Goal: Book appointment/travel/reservation

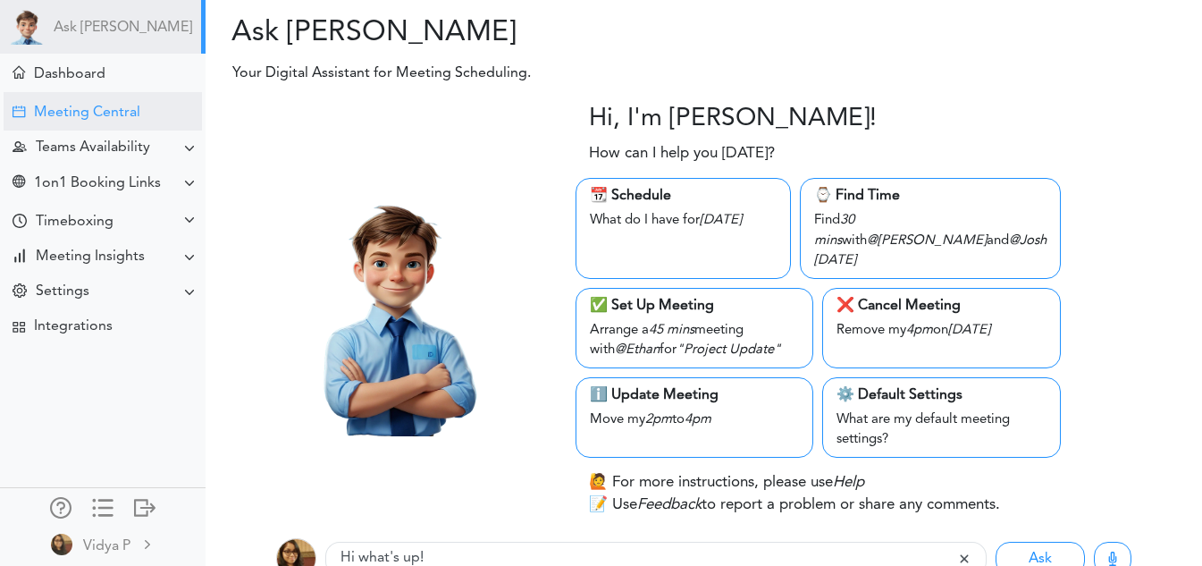
click at [95, 114] on div "Meeting Central" at bounding box center [87, 113] width 106 height 17
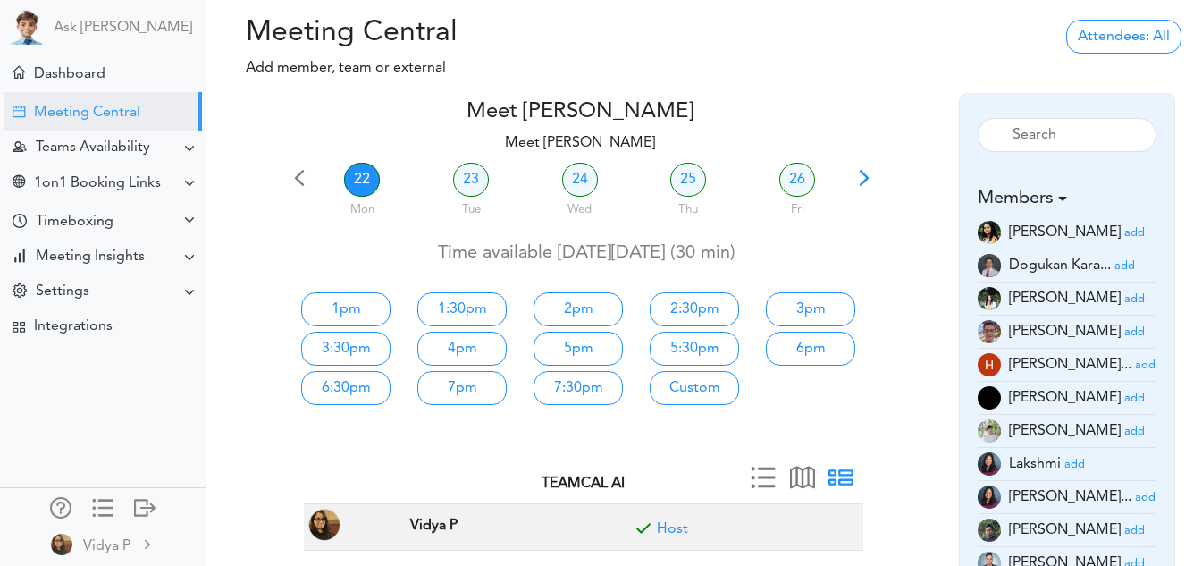
click at [1124, 235] on small "add" at bounding box center [1134, 233] width 21 height 12
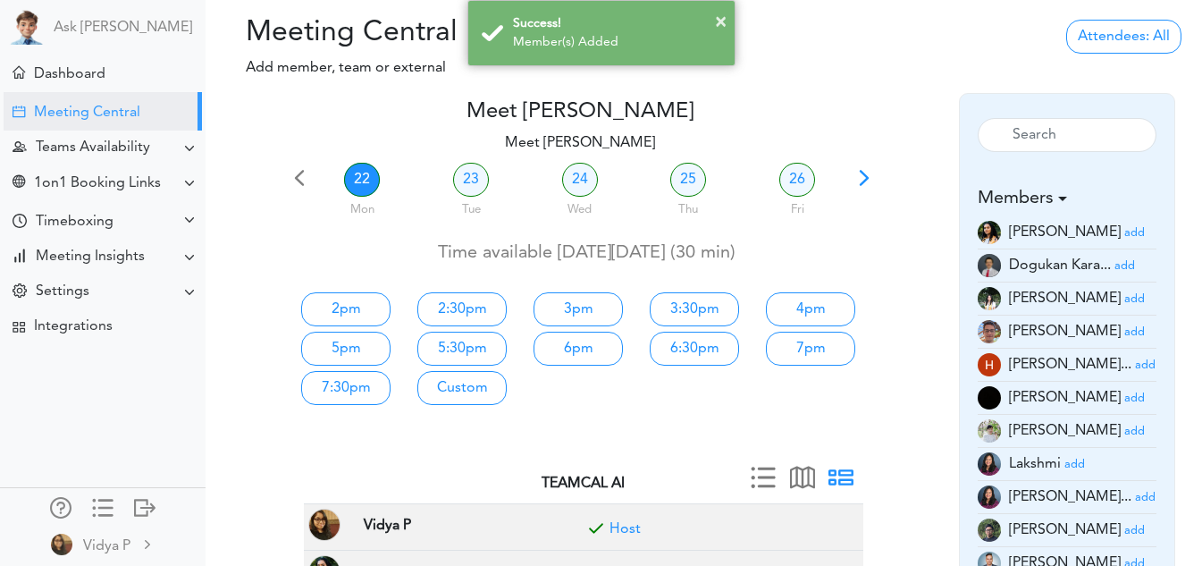
click at [1124, 400] on small "add" at bounding box center [1134, 398] width 21 height 12
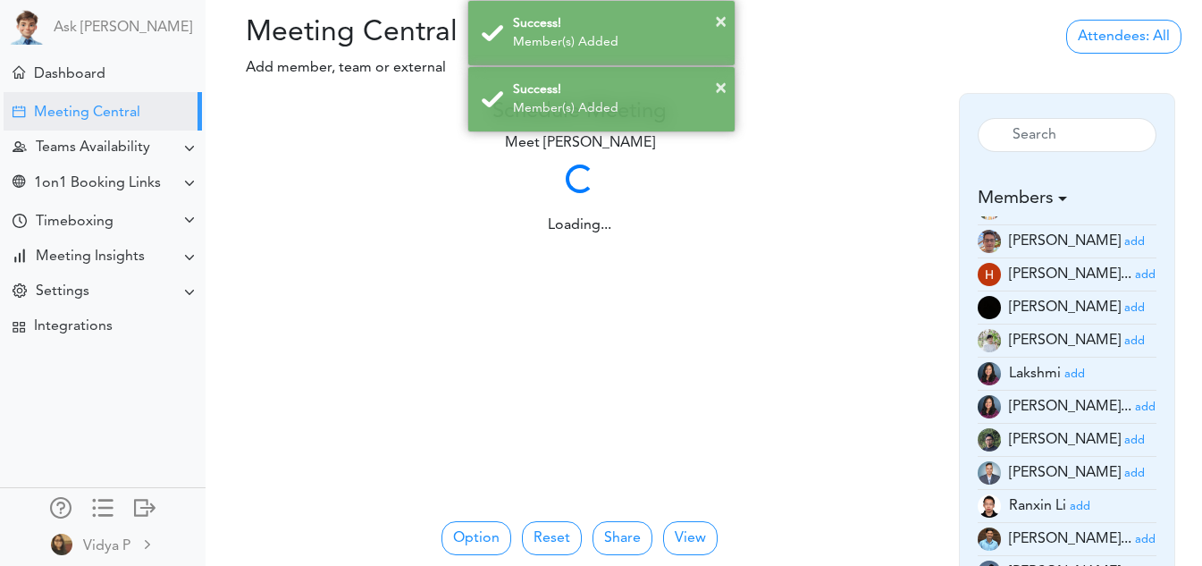
scroll to position [135, 0]
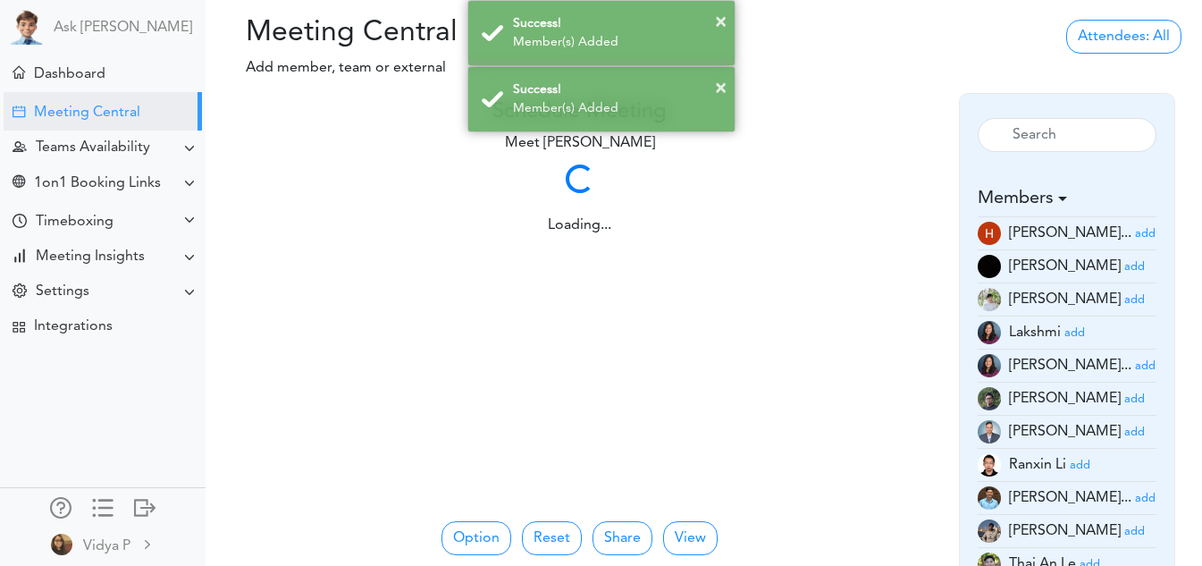
click at [1124, 426] on small "add" at bounding box center [1134, 432] width 21 height 12
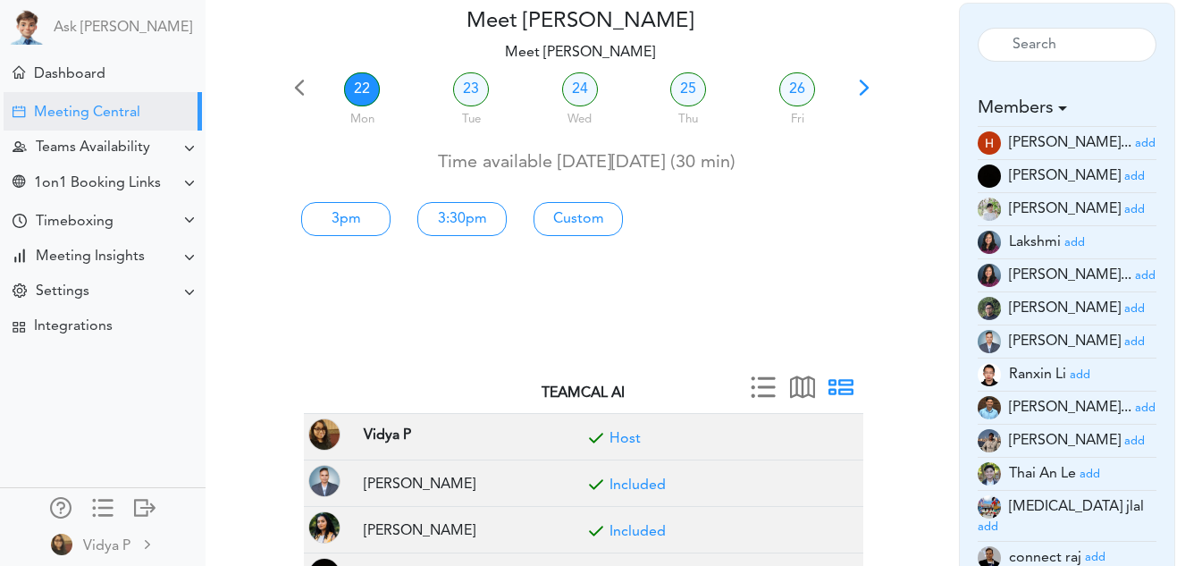
scroll to position [89, 0]
click at [591, 213] on link "Custom" at bounding box center [577, 220] width 89 height 34
type input "Meet Vidya P"
type input "https://meet.google.com/nbh-xwdd-ocw"
type input "2025-09-22T15:00"
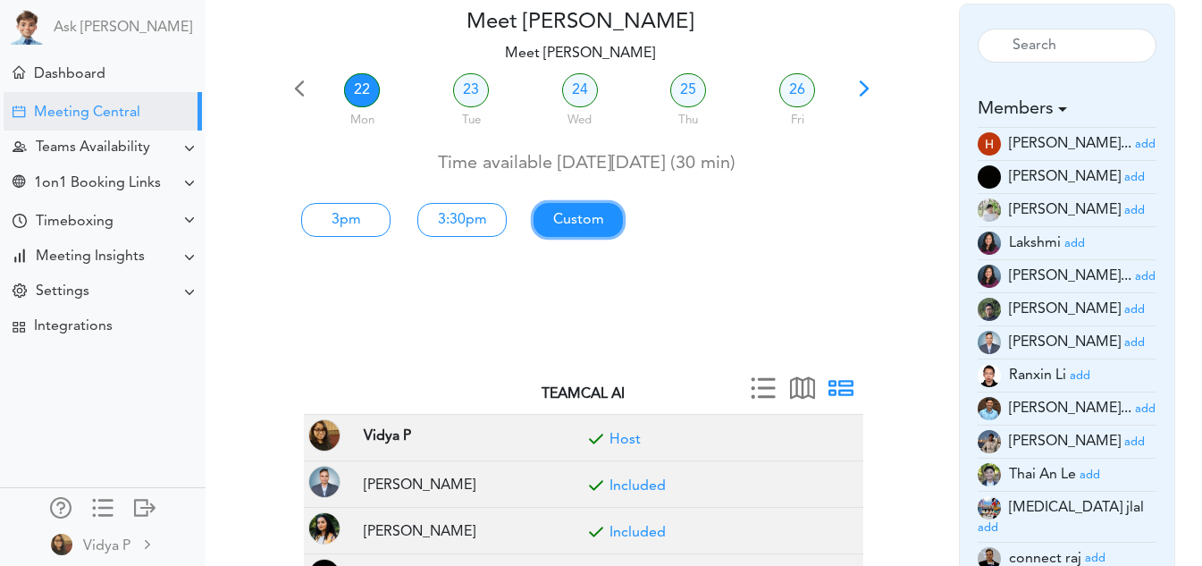
type input "2025-09-22T15:30"
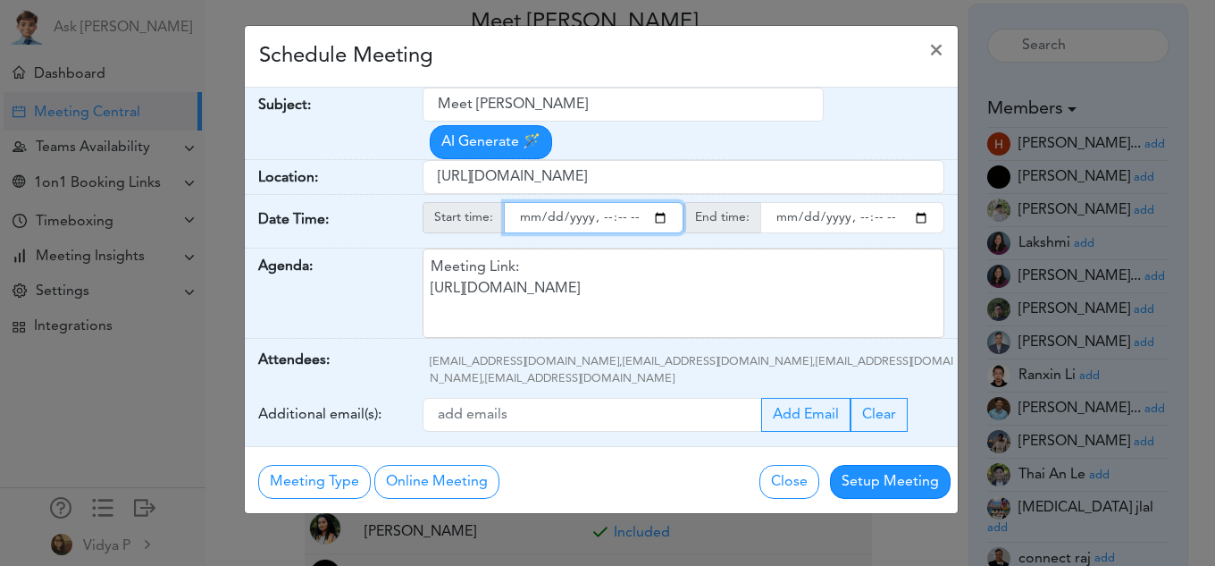
click at [659, 215] on input "starttime" at bounding box center [594, 217] width 180 height 31
type input "2025-09-22T14:00"
click at [841, 138] on div "Meet Vidya P AI Generate 🪄" at bounding box center [690, 123] width 535 height 71
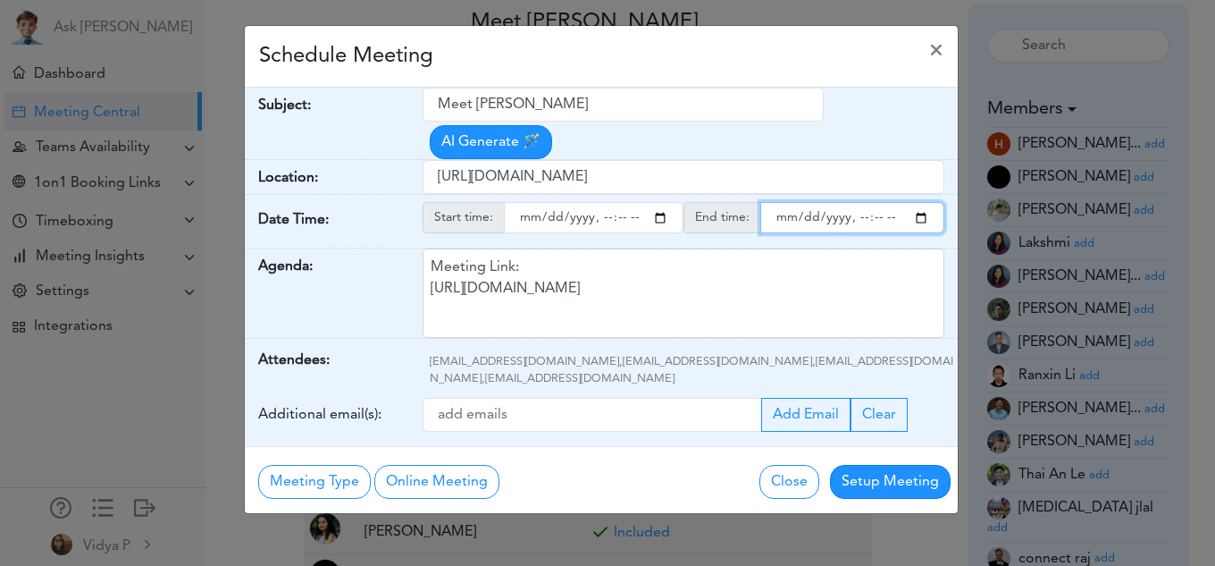
click at [927, 219] on input "endtime" at bounding box center [852, 217] width 184 height 31
type input "2025-09-22T14:30"
click at [884, 112] on div "Meet Vidya P AI Generate 🪄" at bounding box center [690, 123] width 535 height 71
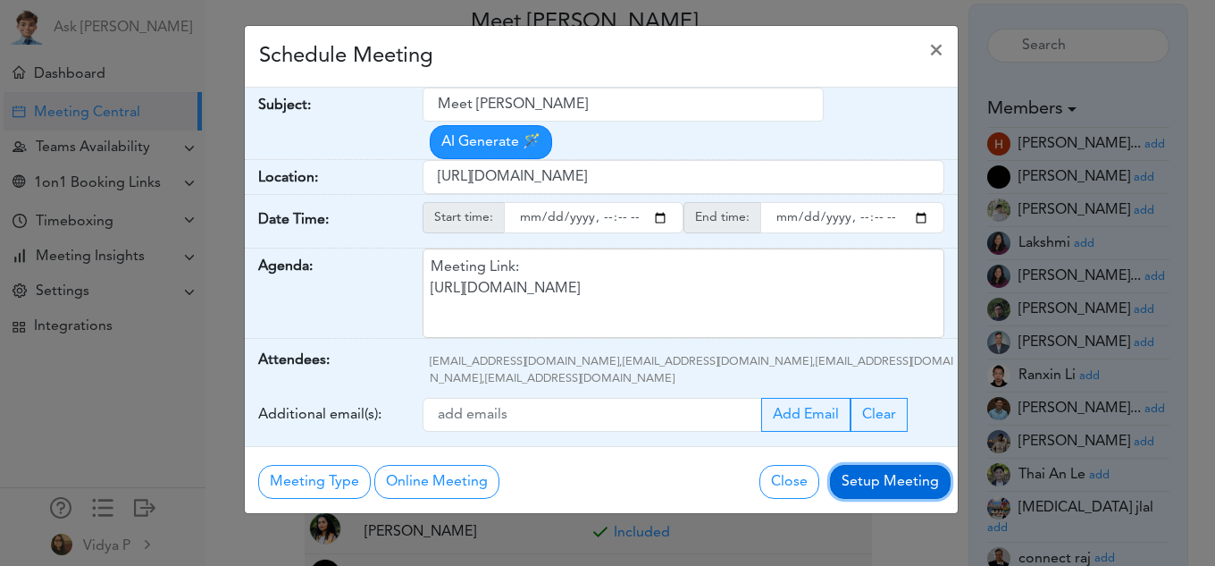
click at [884, 466] on button "Setup Meeting" at bounding box center [890, 482] width 121 height 34
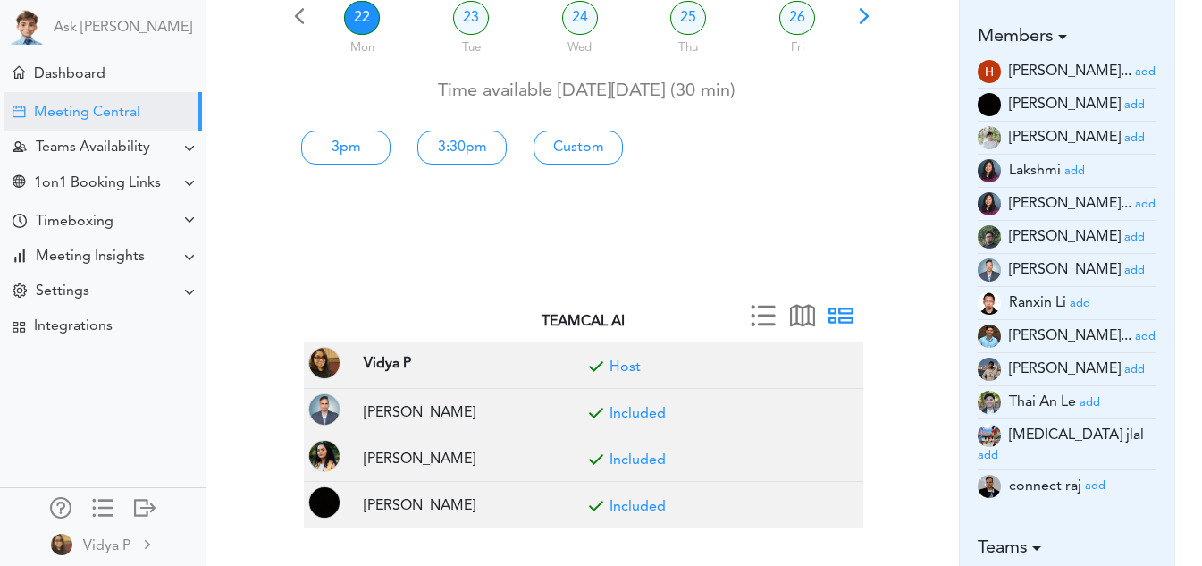
scroll to position [147, 0]
